Goal: Information Seeking & Learning: Learn about a topic

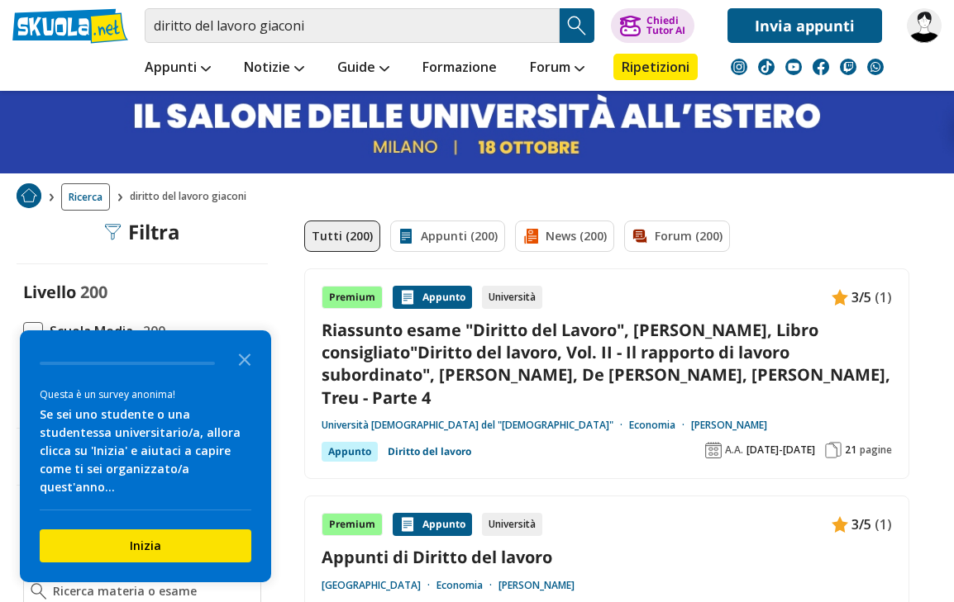
click at [248, 365] on icon "Close the survey" at bounding box center [244, 358] width 33 height 33
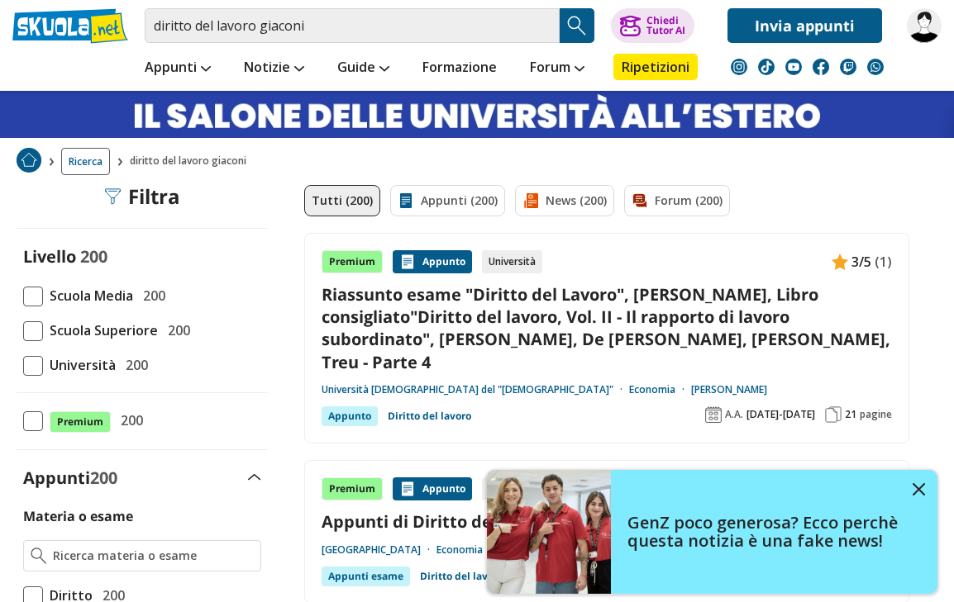
scroll to position [24, 0]
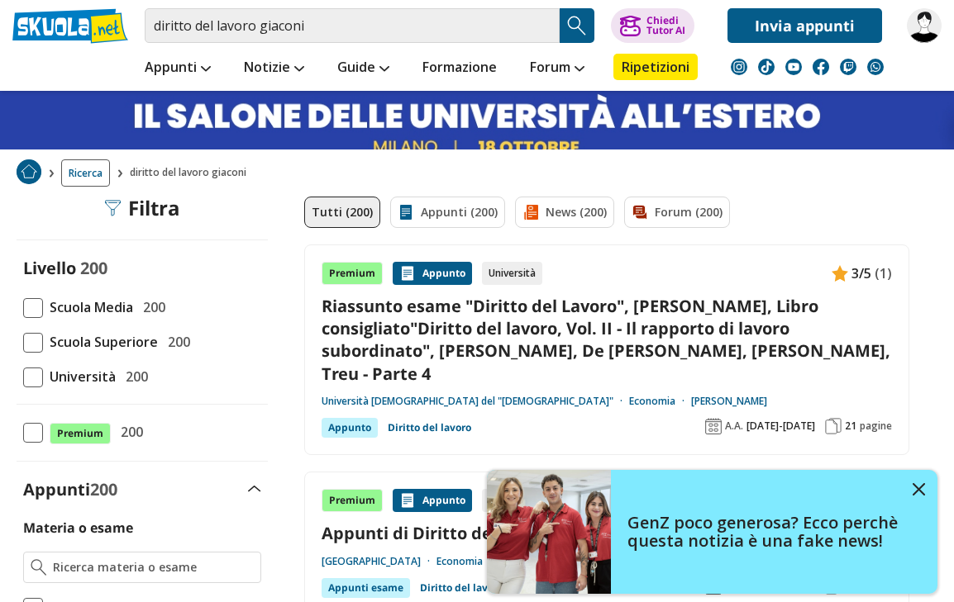
click at [115, 381] on div "Università 200" at bounding box center [95, 376] width 105 height 21
click at [23, 377] on input "Università 200" at bounding box center [23, 377] width 0 height 0
checkbox input "true"
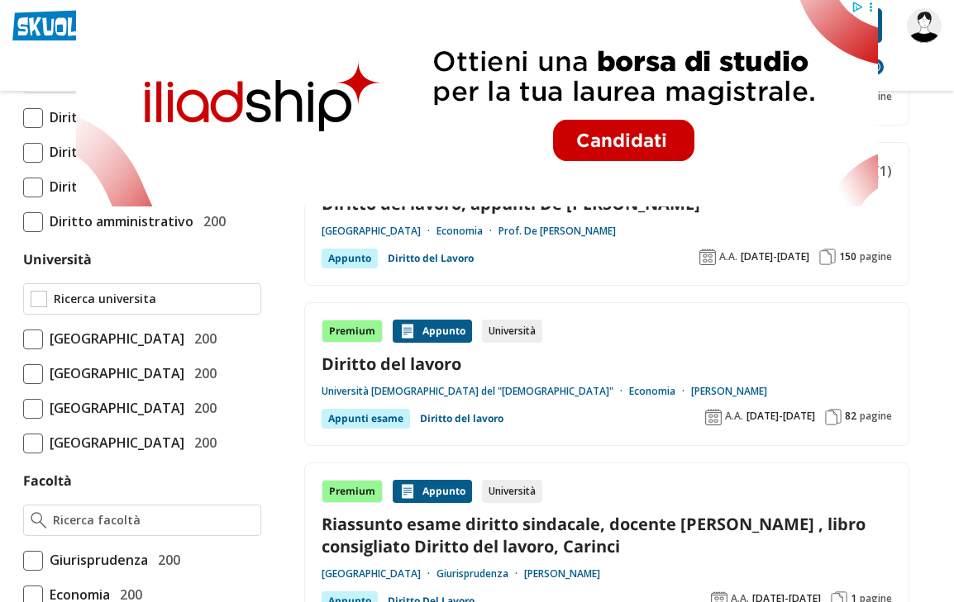
click at [177, 302] on input "Università" at bounding box center [154, 299] width 200 height 17
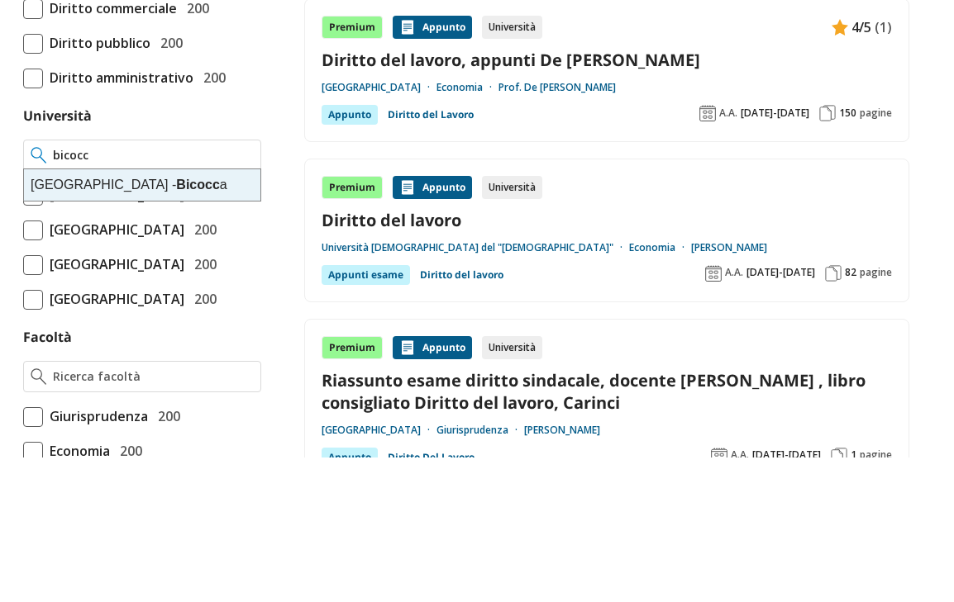
click at [162, 314] on div "Università degli Studi di Milano - Bicocc a" at bounding box center [142, 329] width 236 height 31
type input "Università degli Studi di Milano - Bicocca"
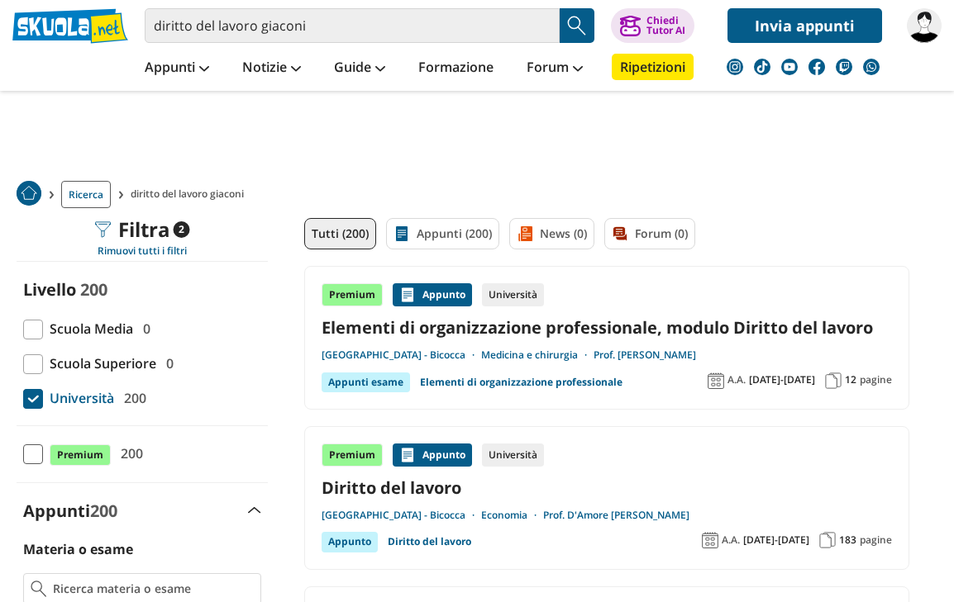
scroll to position [4, 0]
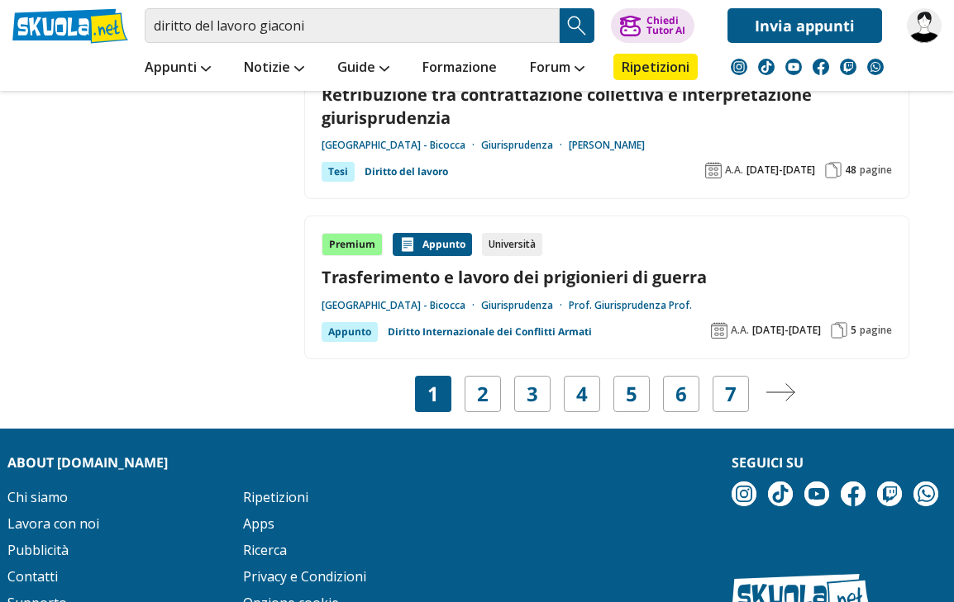
scroll to position [3026, 0]
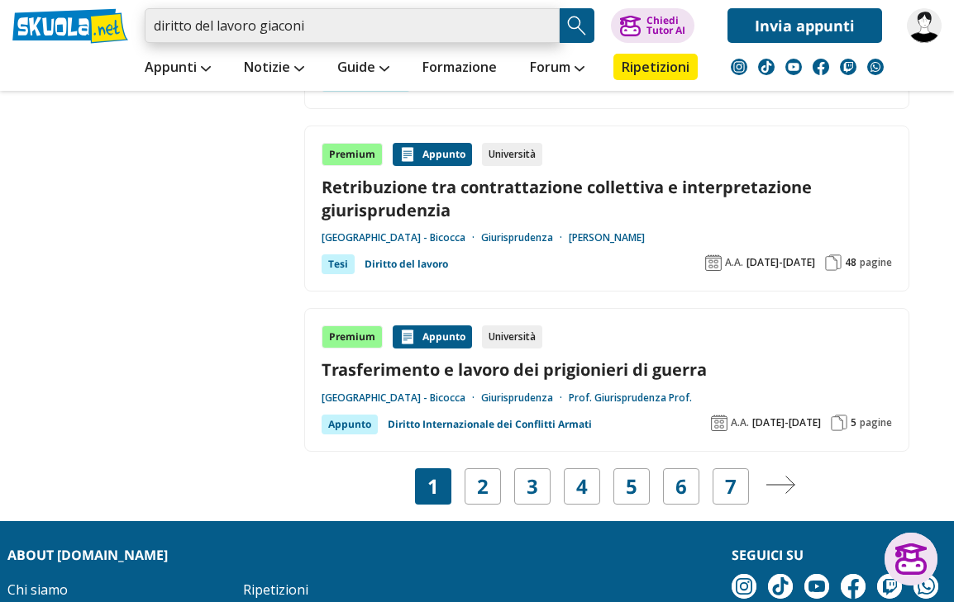
click at [531, 28] on input "diritto del lavoro giaconi" at bounding box center [352, 25] width 415 height 35
click at [407, 41] on input "diritto del lavoro giaconi" at bounding box center [352, 25] width 415 height 35
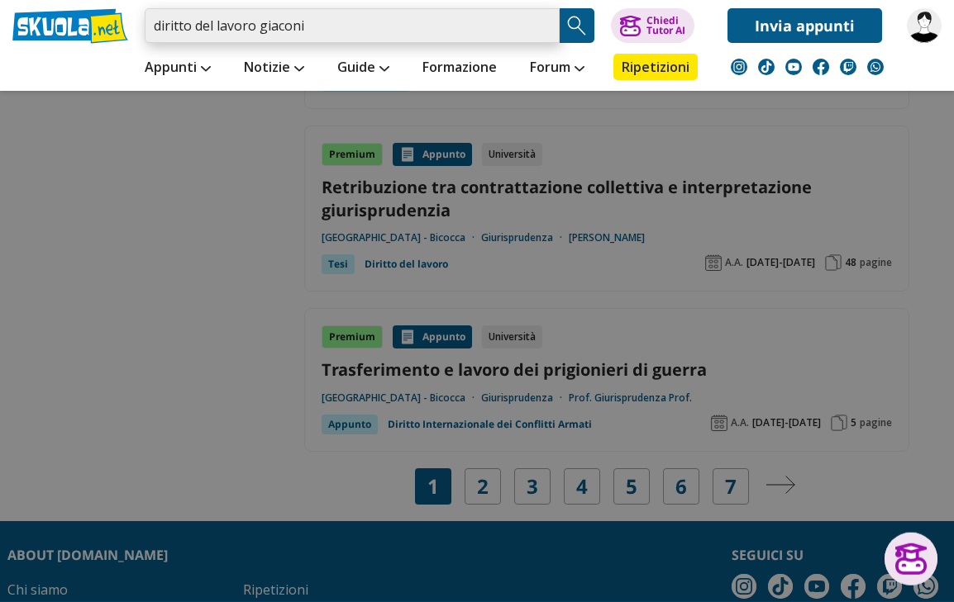
click at [280, 26] on input "diritto del lavoro giaconi" at bounding box center [352, 25] width 415 height 35
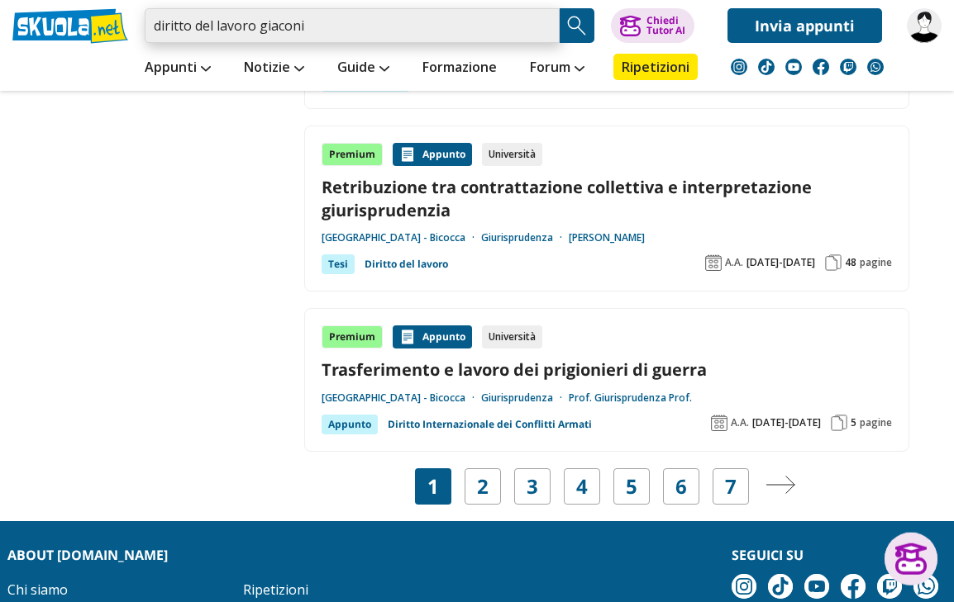
click at [277, 23] on input "diritto del lavoro giaconi" at bounding box center [352, 25] width 415 height 35
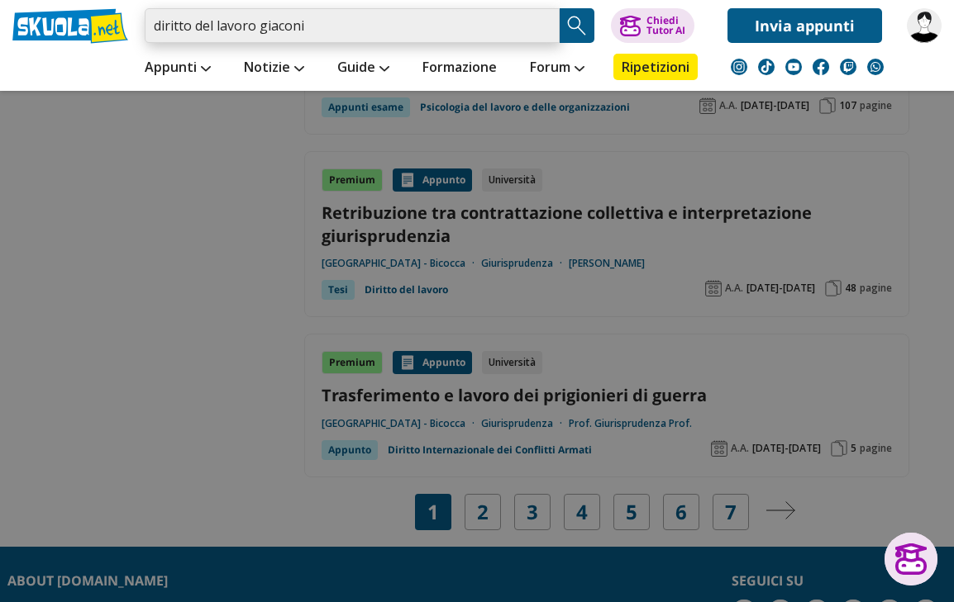
scroll to position [2974, 0]
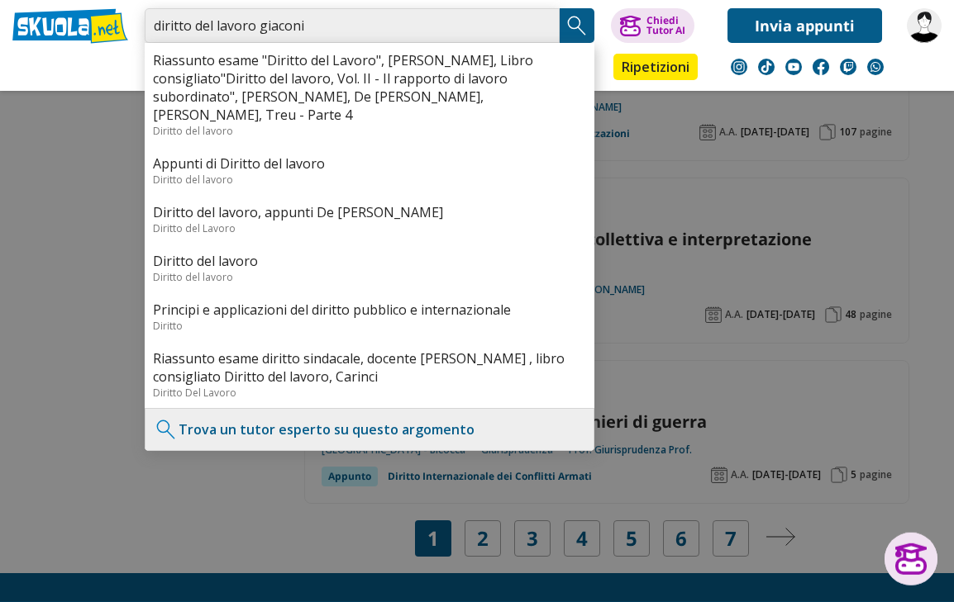
paste input "Riassunto esame Diritto del lavoro, Prof. Giaconi Marta, libro consigliato Diri…"
type input "Riassunto esame Diritto del lavoro, Prof. Giaconi Marta, libro consigliato Diri…"
click at [594, 15] on button "Search Button" at bounding box center [577, 25] width 35 height 35
